Goal: Transaction & Acquisition: Book appointment/travel/reservation

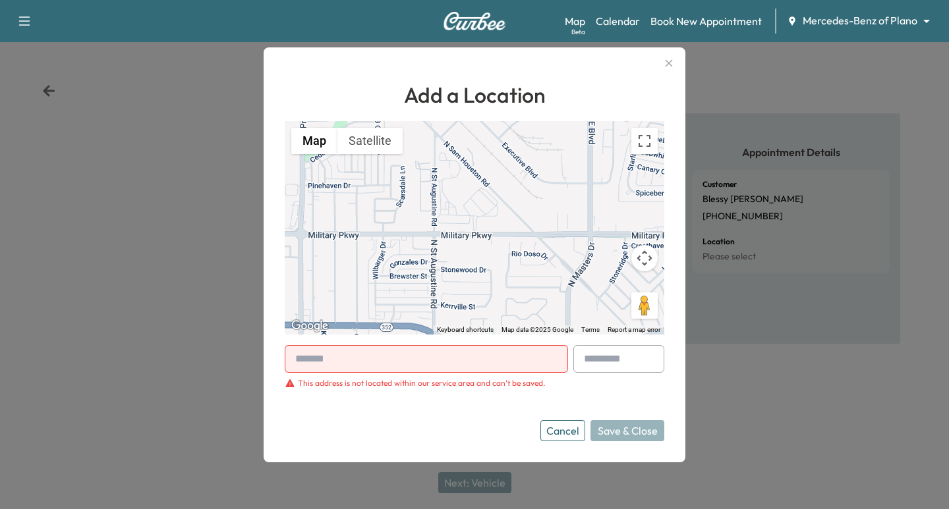
click at [668, 59] on icon "button" at bounding box center [669, 63] width 16 height 16
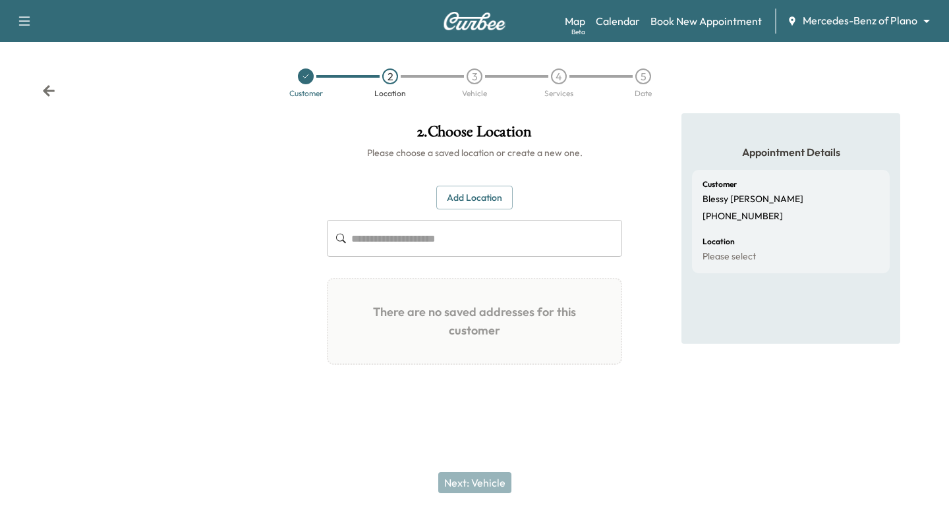
click at [46, 92] on icon at bounding box center [49, 90] width 12 height 11
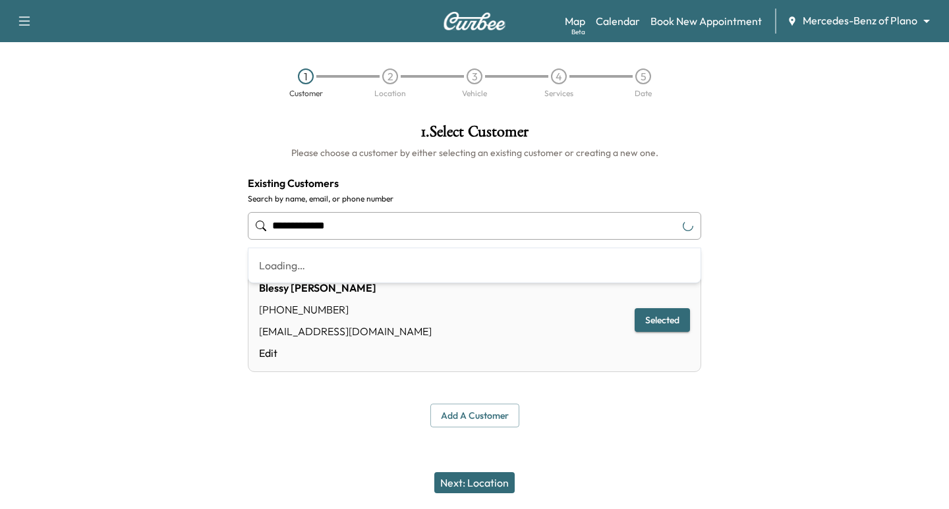
drag, startPoint x: 331, startPoint y: 226, endPoint x: 218, endPoint y: 236, distance: 113.8
click at [218, 236] on div "**********" at bounding box center [474, 275] width 949 height 325
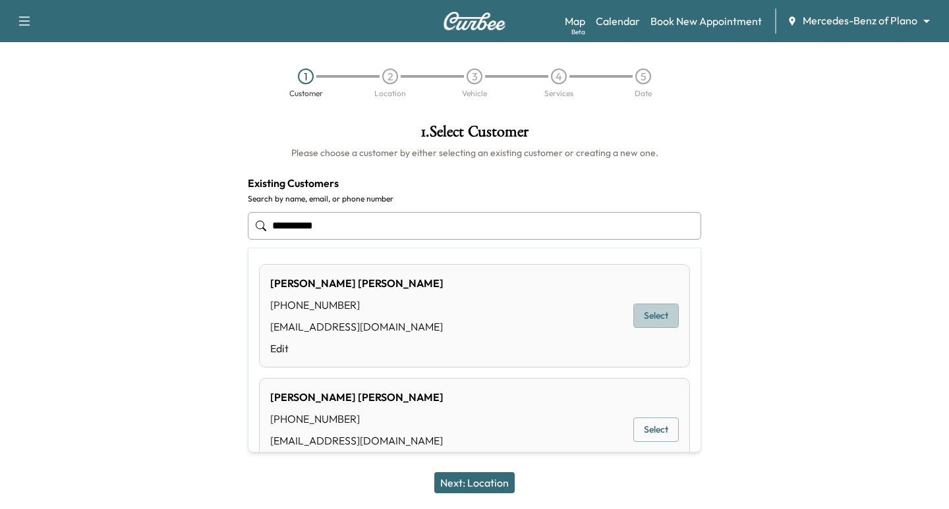
click at [643, 320] on button "Select" at bounding box center [655, 316] width 45 height 24
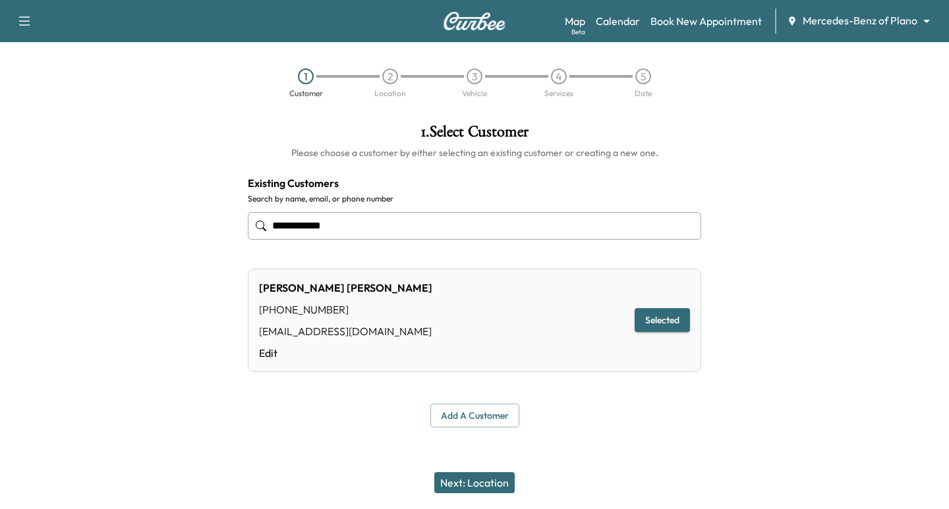
type input "**********"
click at [479, 479] on button "Next: Location" at bounding box center [474, 483] width 80 height 21
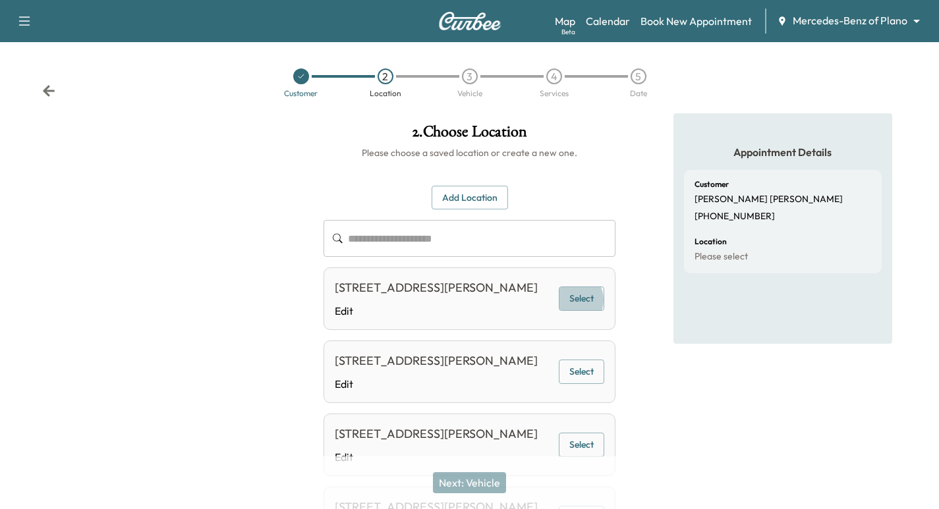
click at [576, 309] on button "Select" at bounding box center [581, 299] width 45 height 24
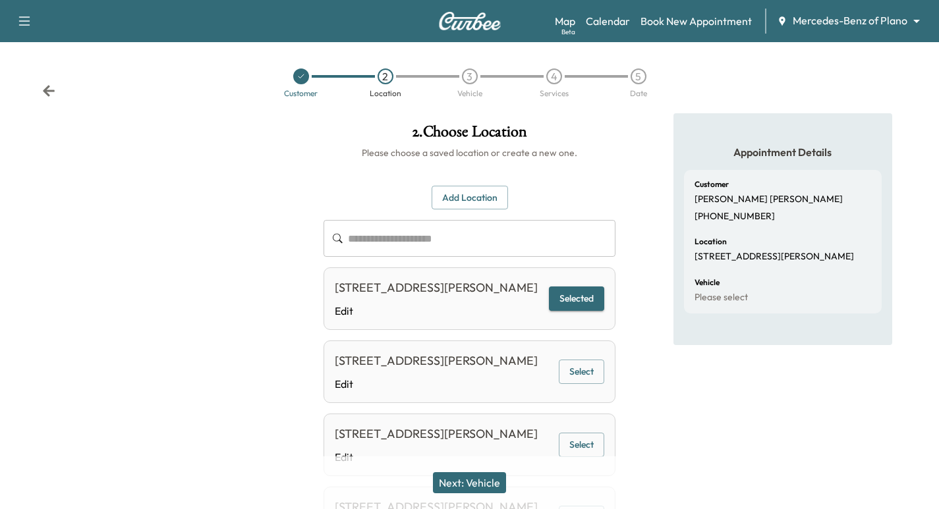
click at [475, 488] on button "Next: Vehicle" at bounding box center [469, 483] width 73 height 21
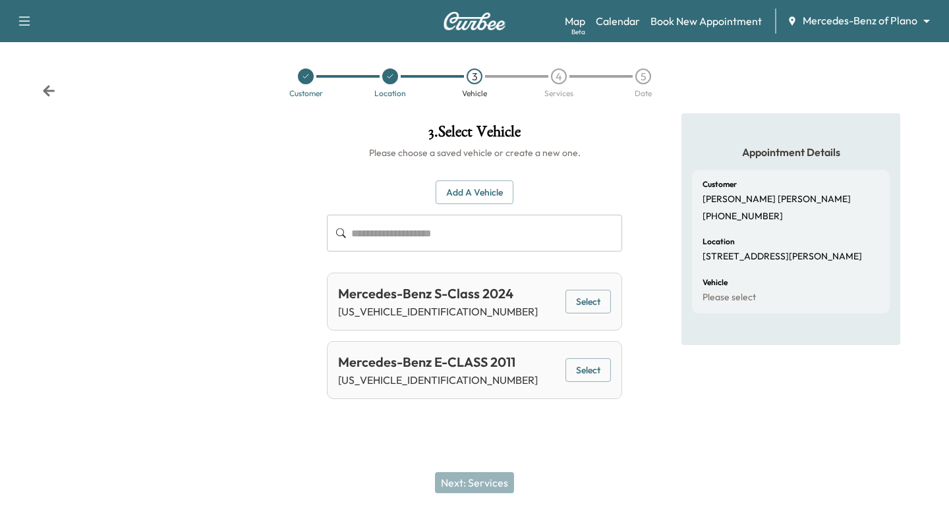
click at [577, 298] on button "Select" at bounding box center [587, 302] width 45 height 24
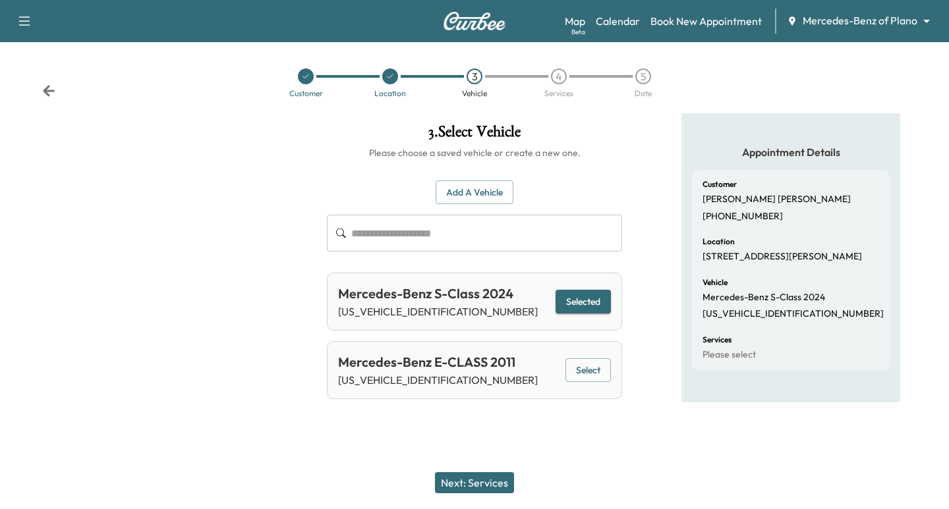
drag, startPoint x: 471, startPoint y: 480, endPoint x: 487, endPoint y: 471, distance: 18.7
click at [473, 480] on button "Next: Services" at bounding box center [474, 483] width 79 height 21
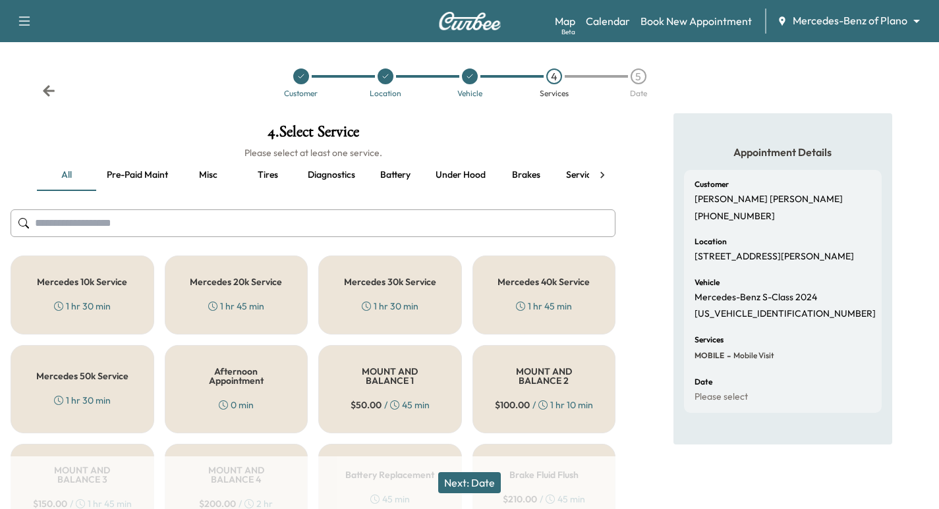
click at [585, 172] on button "Service 10k-50k" at bounding box center [599, 175] width 86 height 32
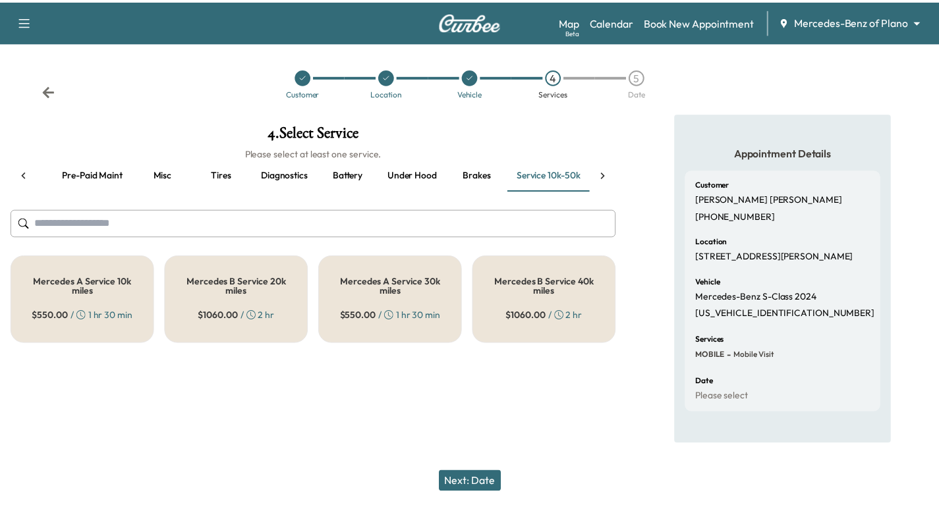
scroll to position [0, 47]
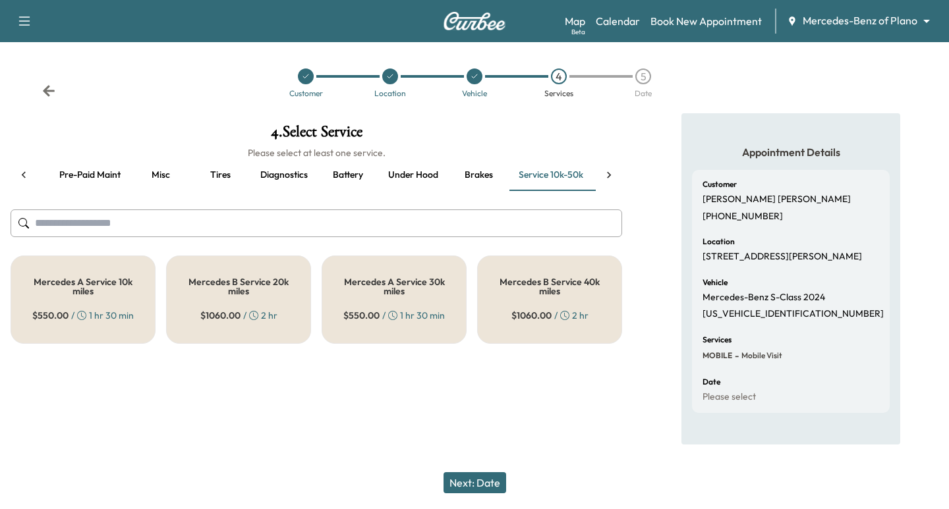
click at [76, 288] on h5 "Mercedes A Service 10k miles" at bounding box center [82, 286] width 101 height 18
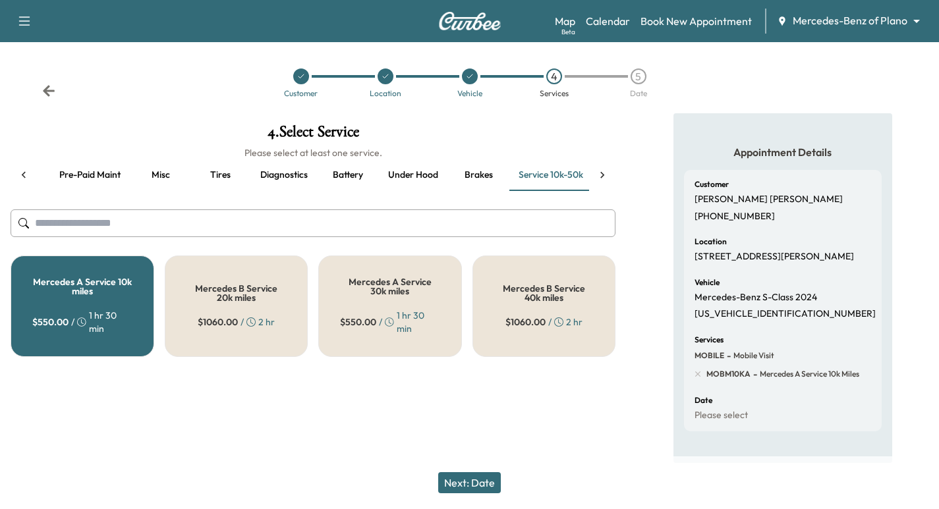
click at [464, 480] on button "Next: Date" at bounding box center [469, 483] width 63 height 21
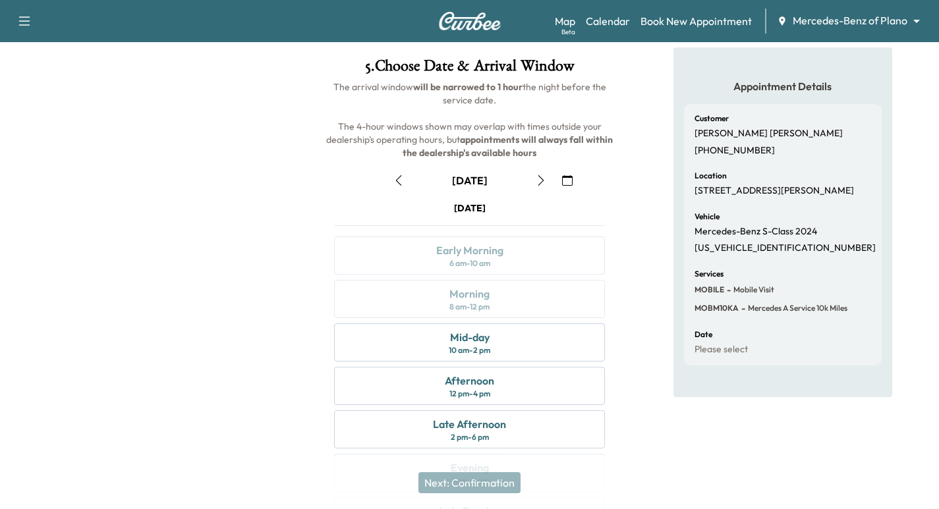
scroll to position [132, 0]
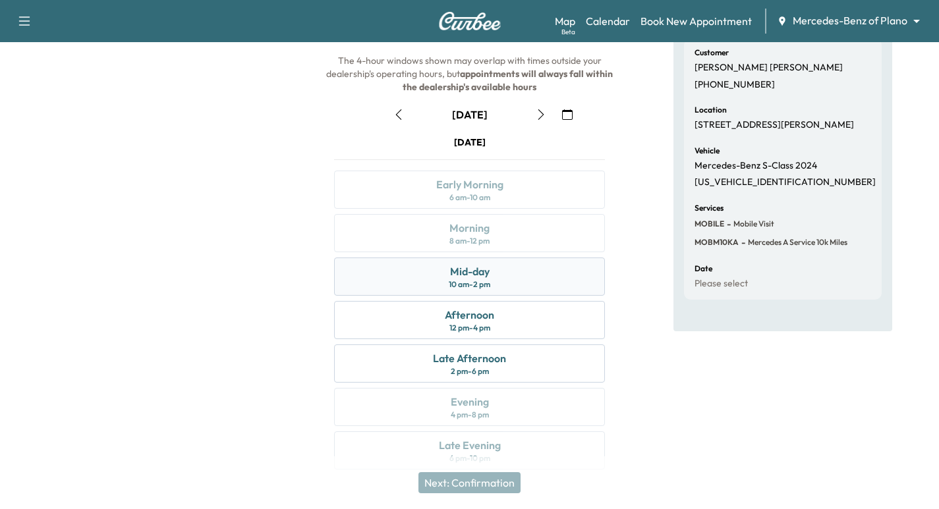
click at [459, 278] on div "Mid-day" at bounding box center [470, 272] width 40 height 16
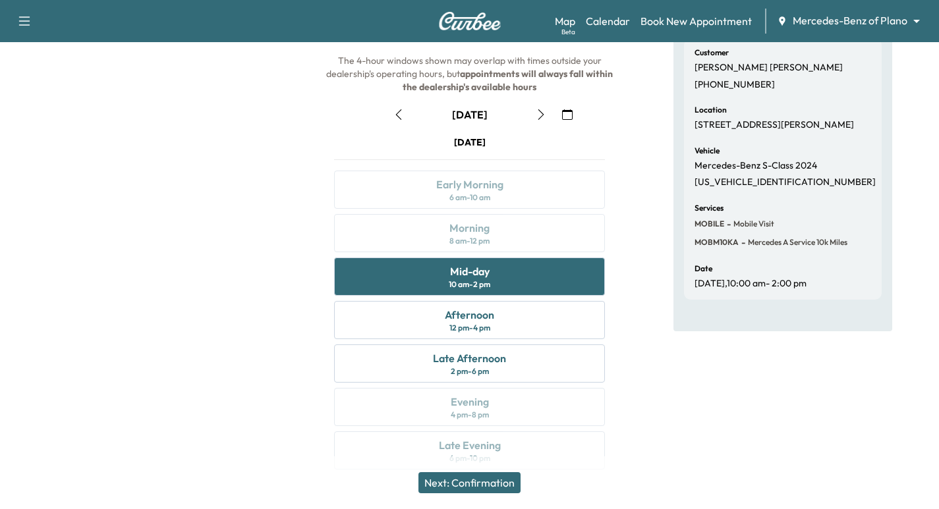
click at [487, 480] on button "Next: Confirmation" at bounding box center [469, 483] width 102 height 21
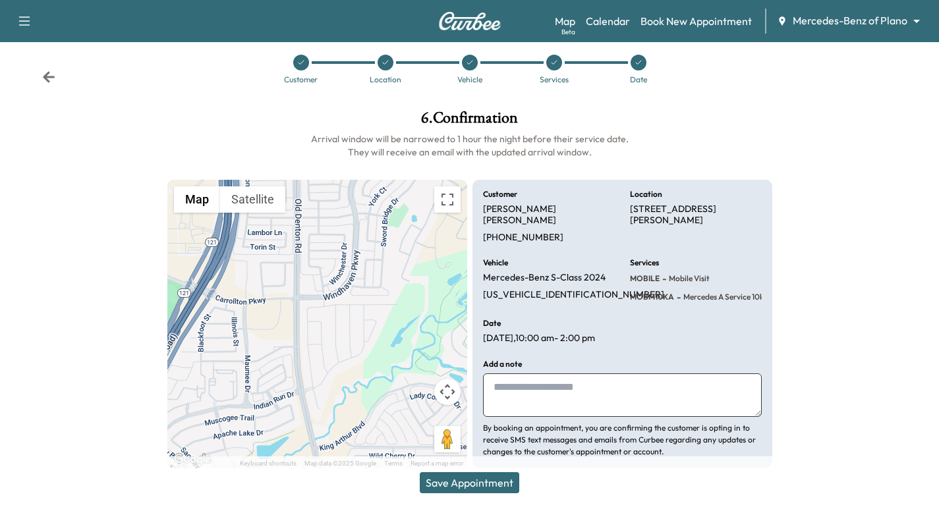
click at [453, 484] on button "Save Appointment" at bounding box center [470, 483] width 100 height 21
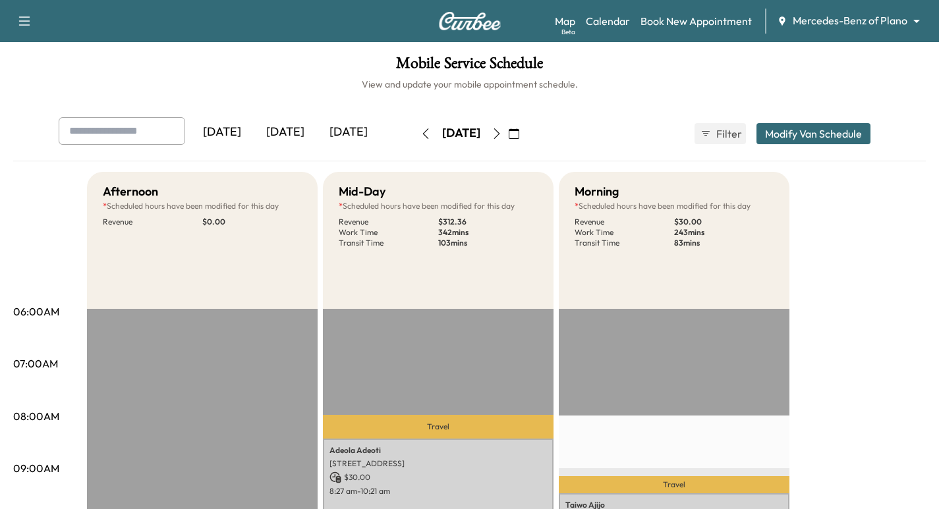
click at [476, 14] on img at bounding box center [469, 21] width 63 height 18
